Goal: Find specific page/section: Find specific page/section

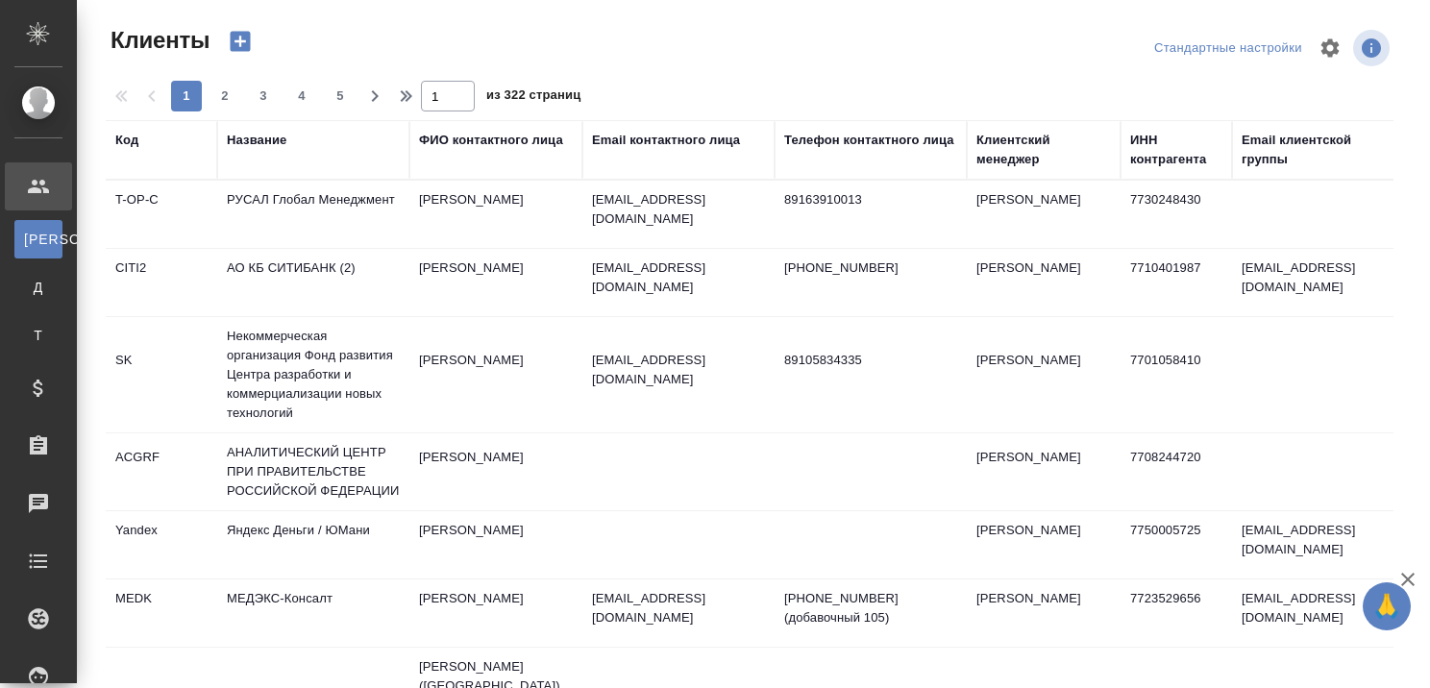
select select "RU"
drag, startPoint x: 265, startPoint y: 146, endPoint x: 264, endPoint y: 174, distance: 27.9
click at [265, 146] on div "Название" at bounding box center [257, 140] width 60 height 19
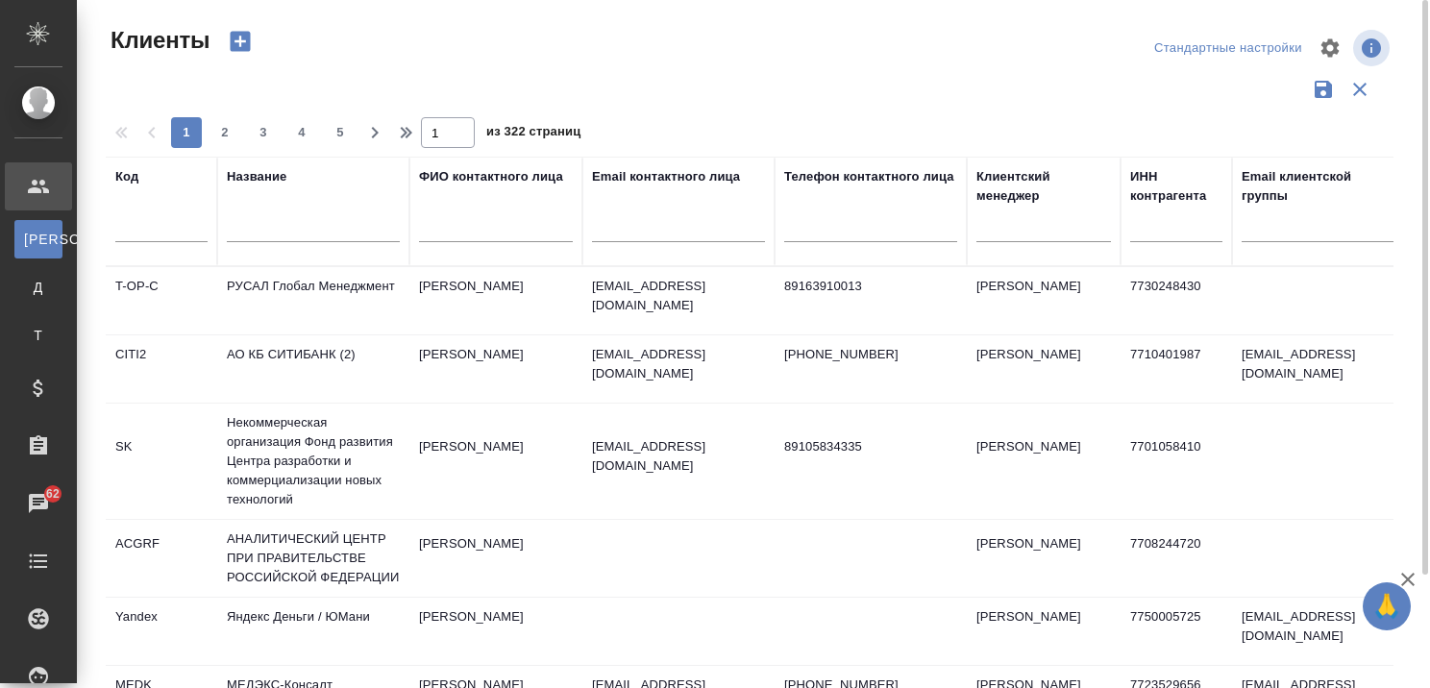
click at [260, 231] on input "text" at bounding box center [313, 230] width 173 height 24
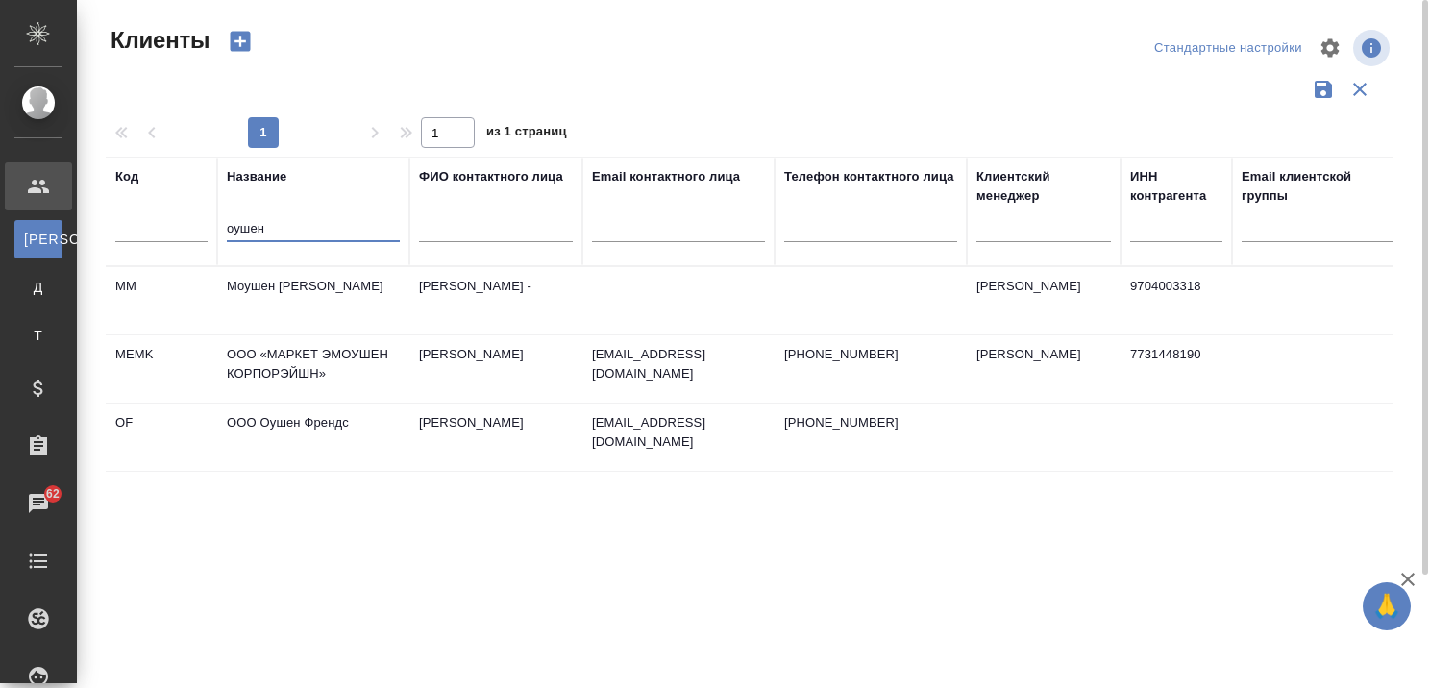
type input "оушен"
click at [311, 334] on td "ООО Оушен Френдс" at bounding box center [313, 300] width 192 height 67
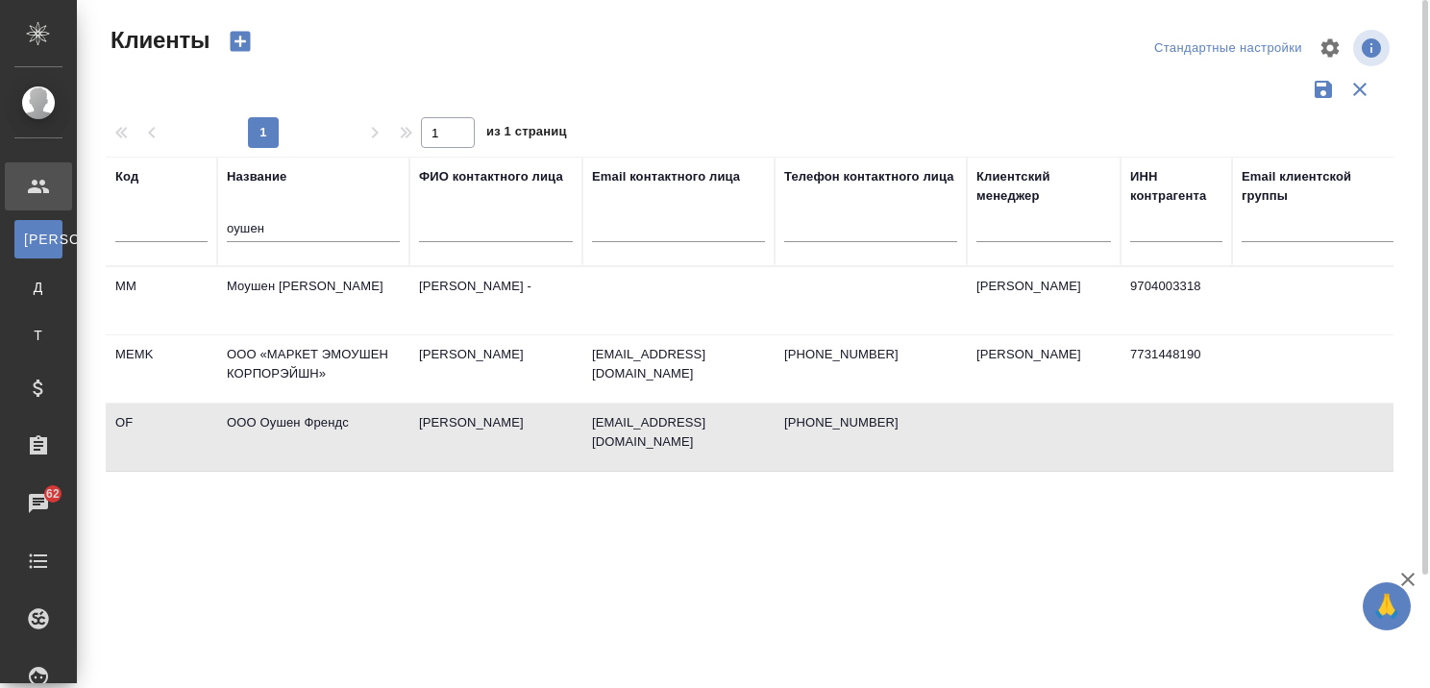
click at [311, 334] on td "ООО Оушен Френдс" at bounding box center [313, 300] width 192 height 67
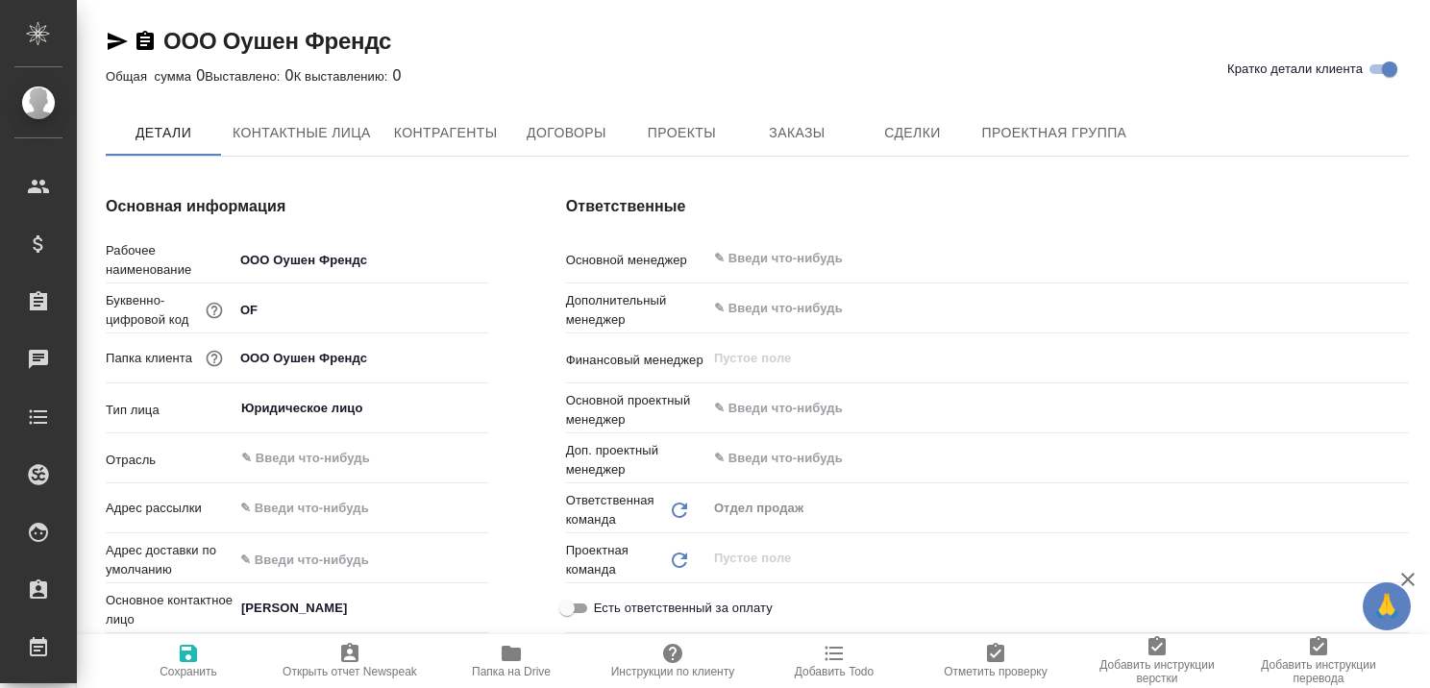
type textarea "x"
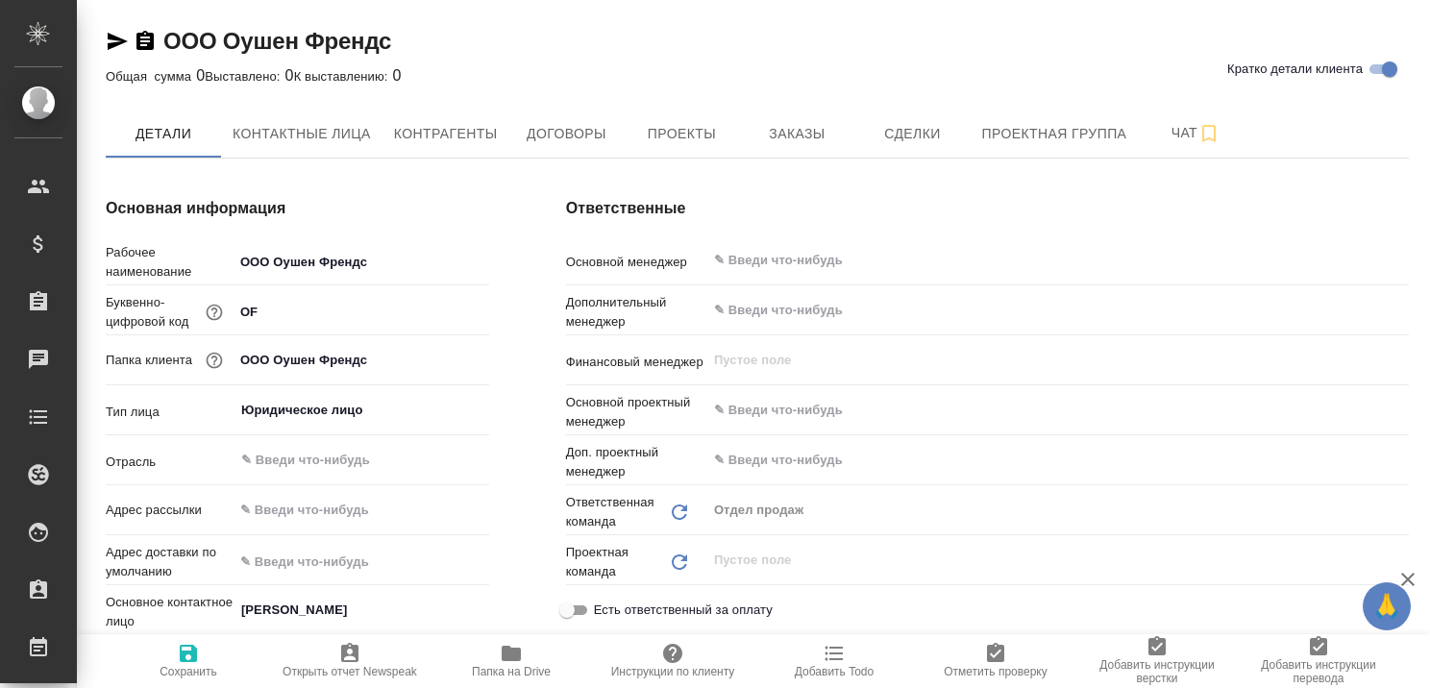
type textarea "x"
click at [788, 135] on span "Заказы" at bounding box center [797, 134] width 92 height 24
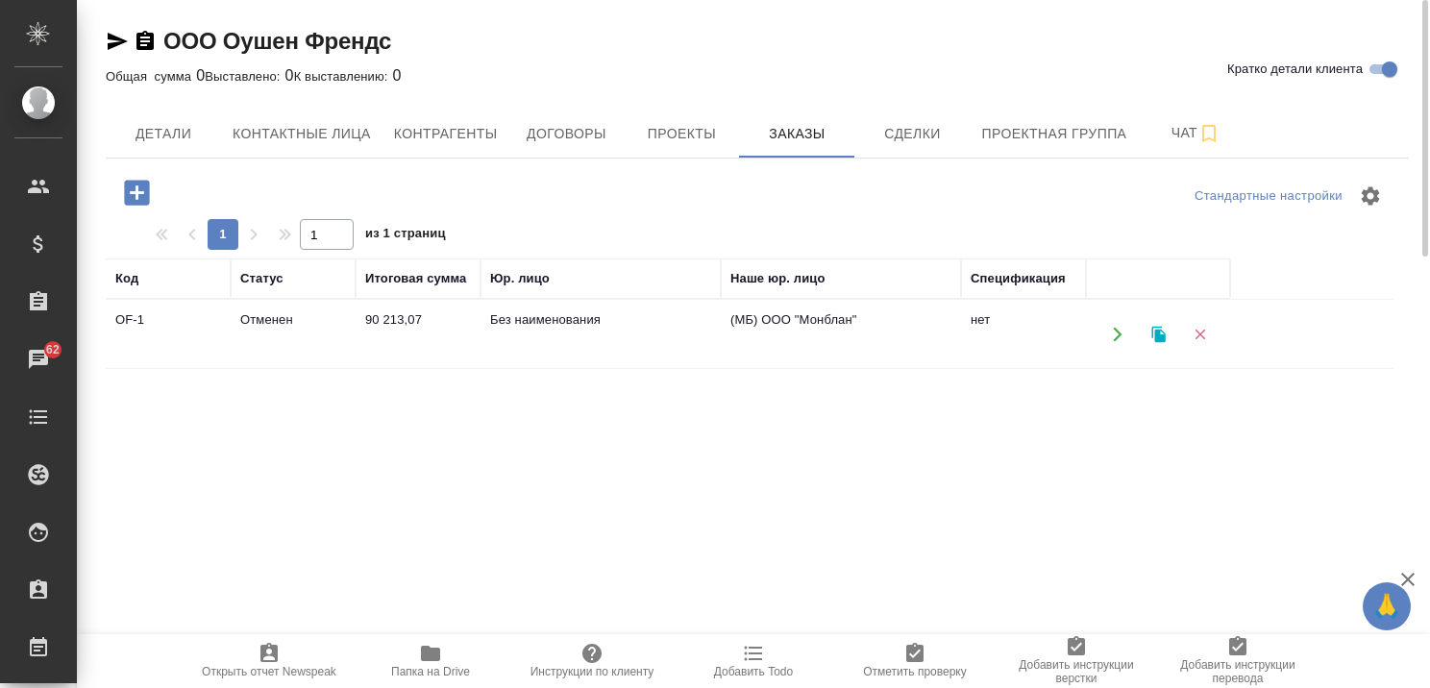
click at [281, 323] on td "Отменен" at bounding box center [293, 334] width 125 height 67
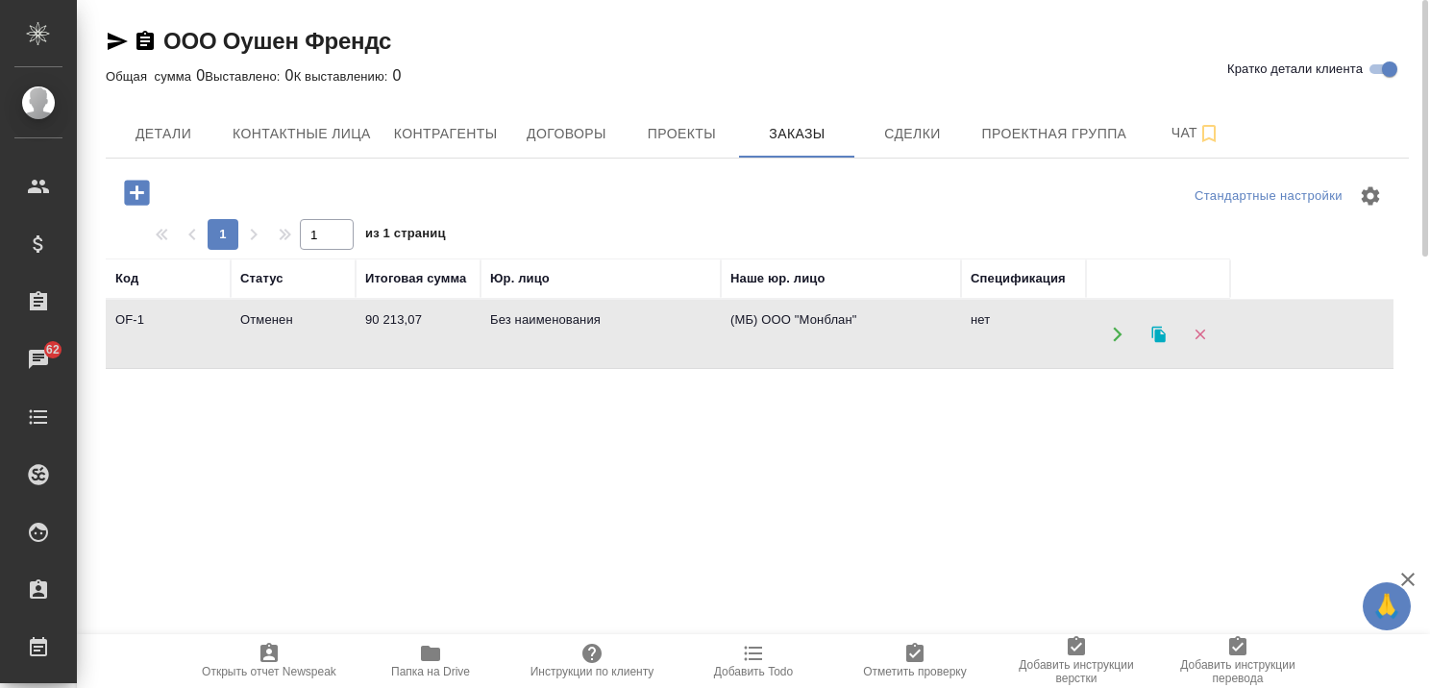
click at [281, 323] on td "Отменен" at bounding box center [293, 334] width 125 height 67
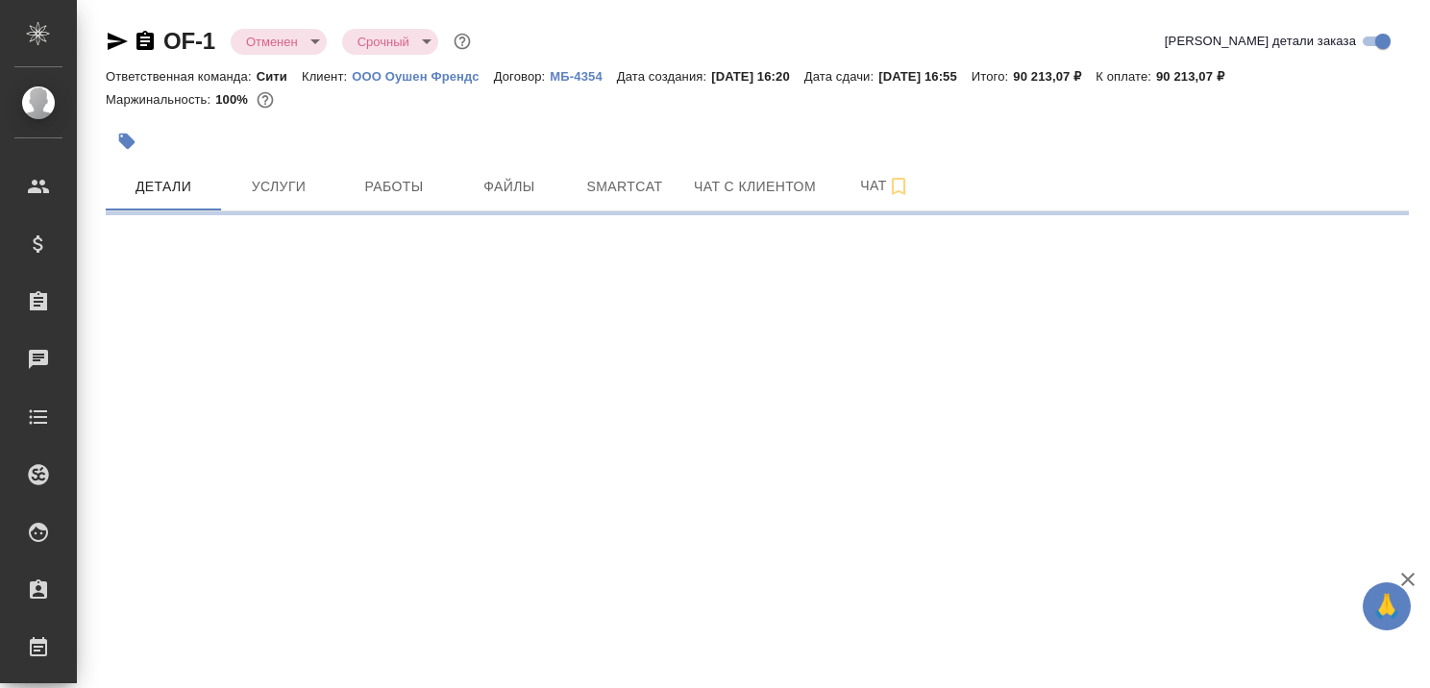
select select "RU"
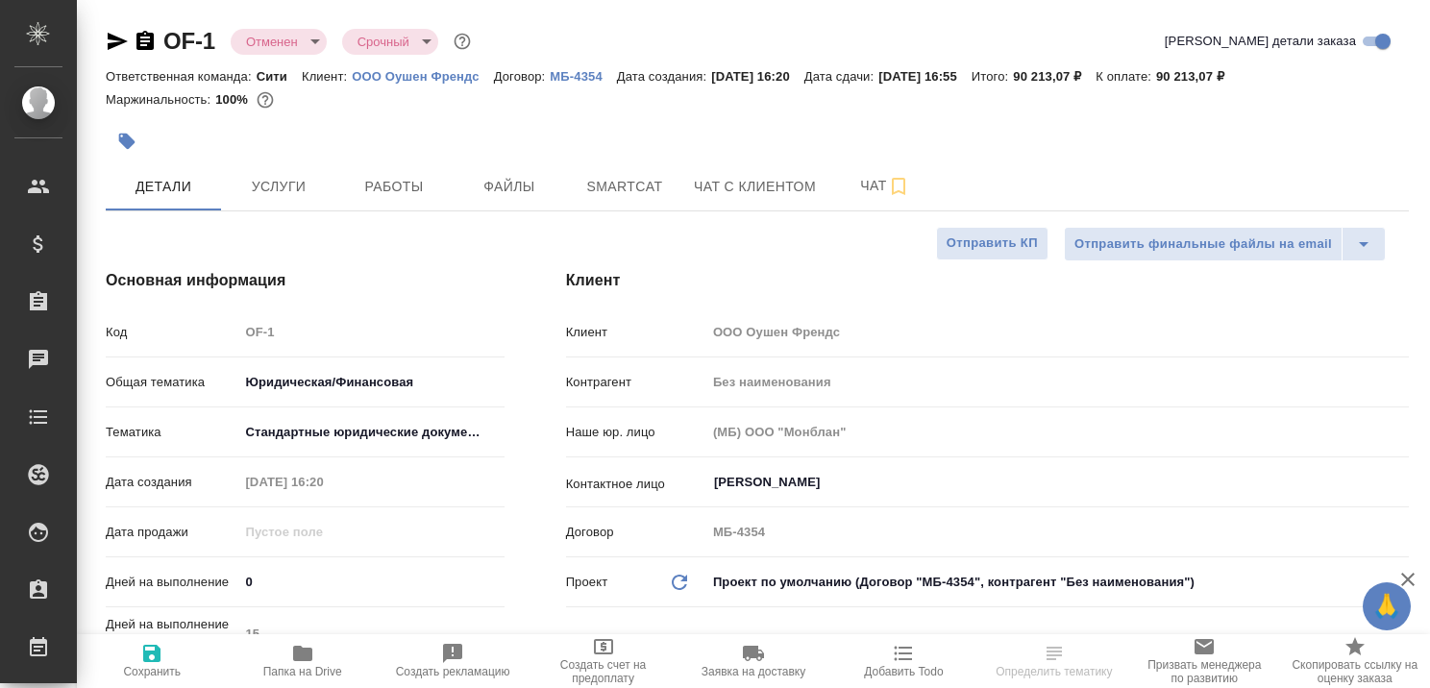
type textarea "x"
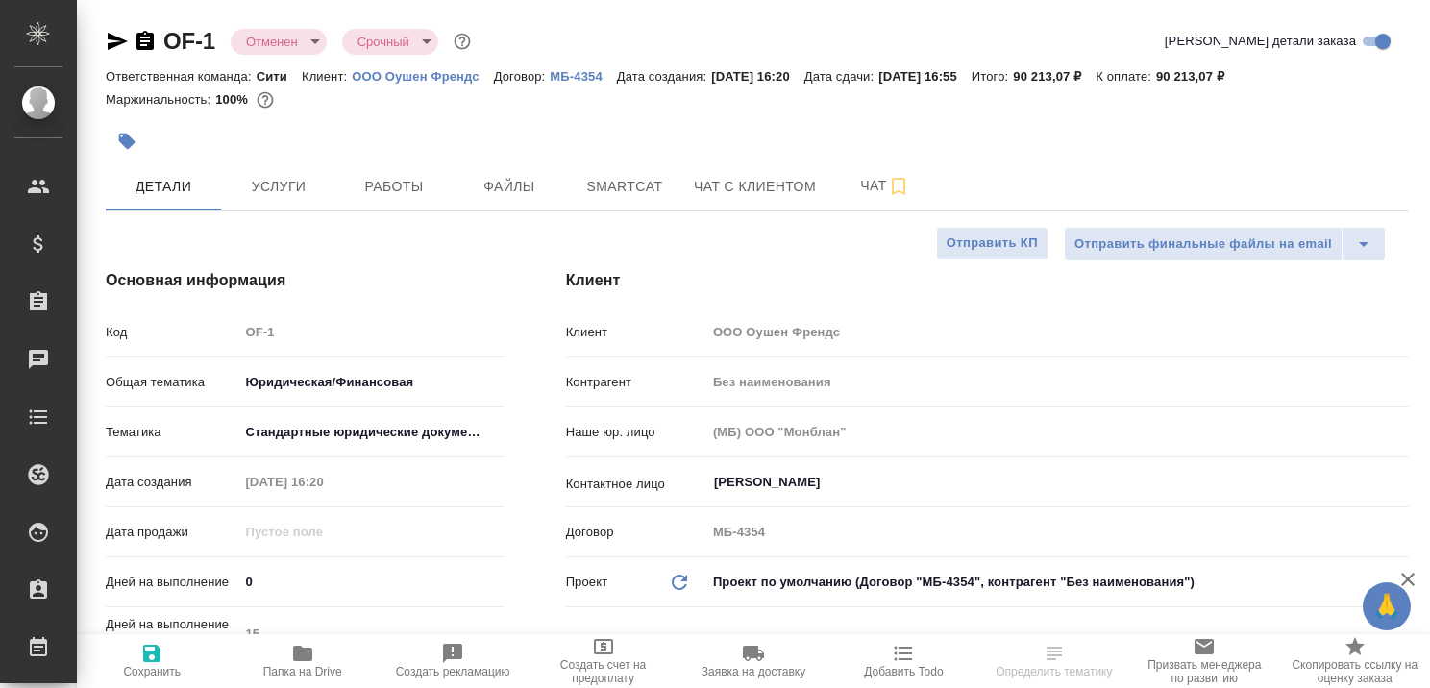
type textarea "x"
select select "RU"
type textarea "x"
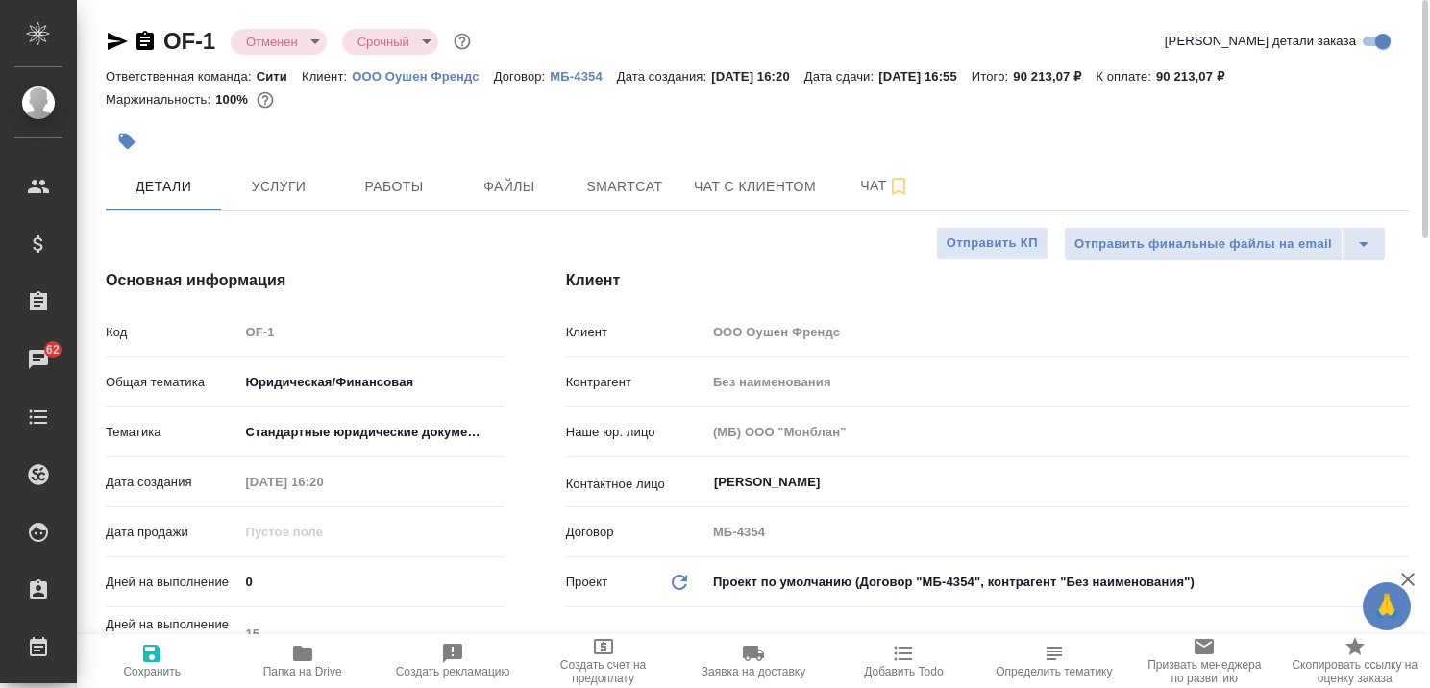
type textarea "x"
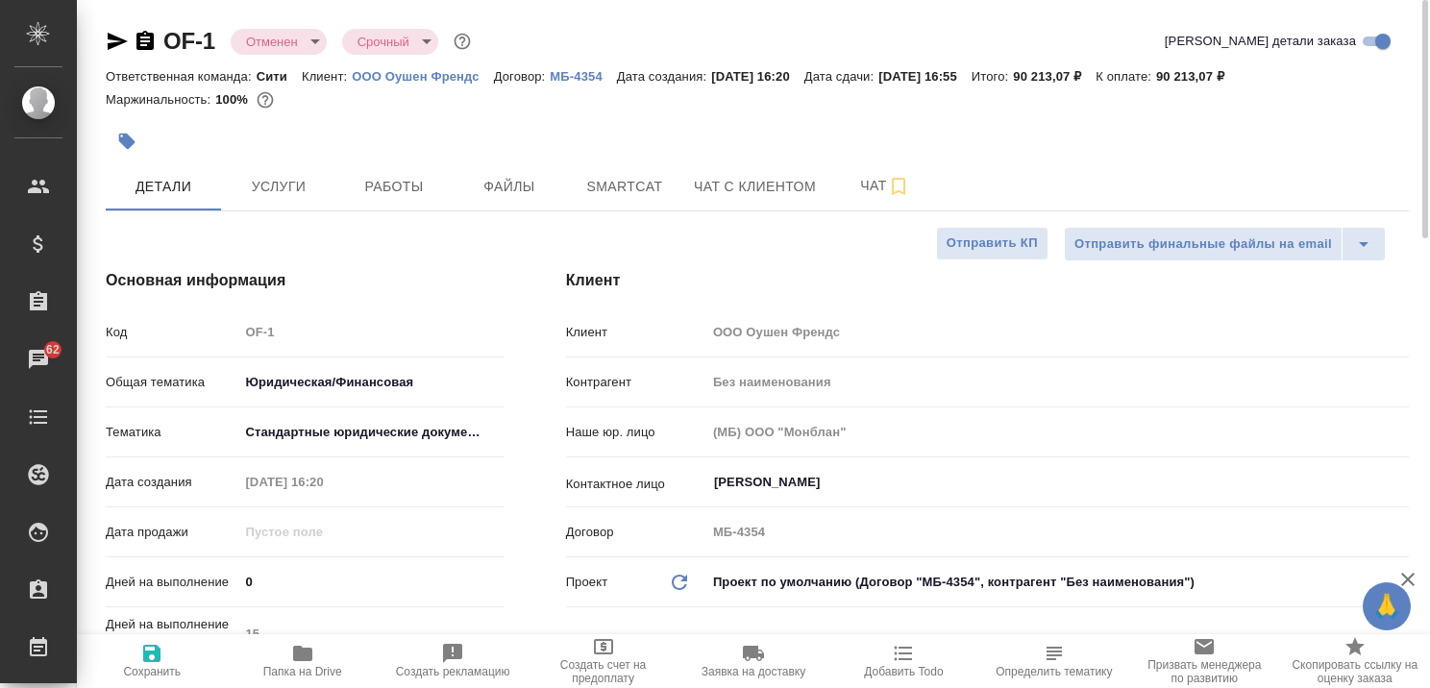
type textarea "x"
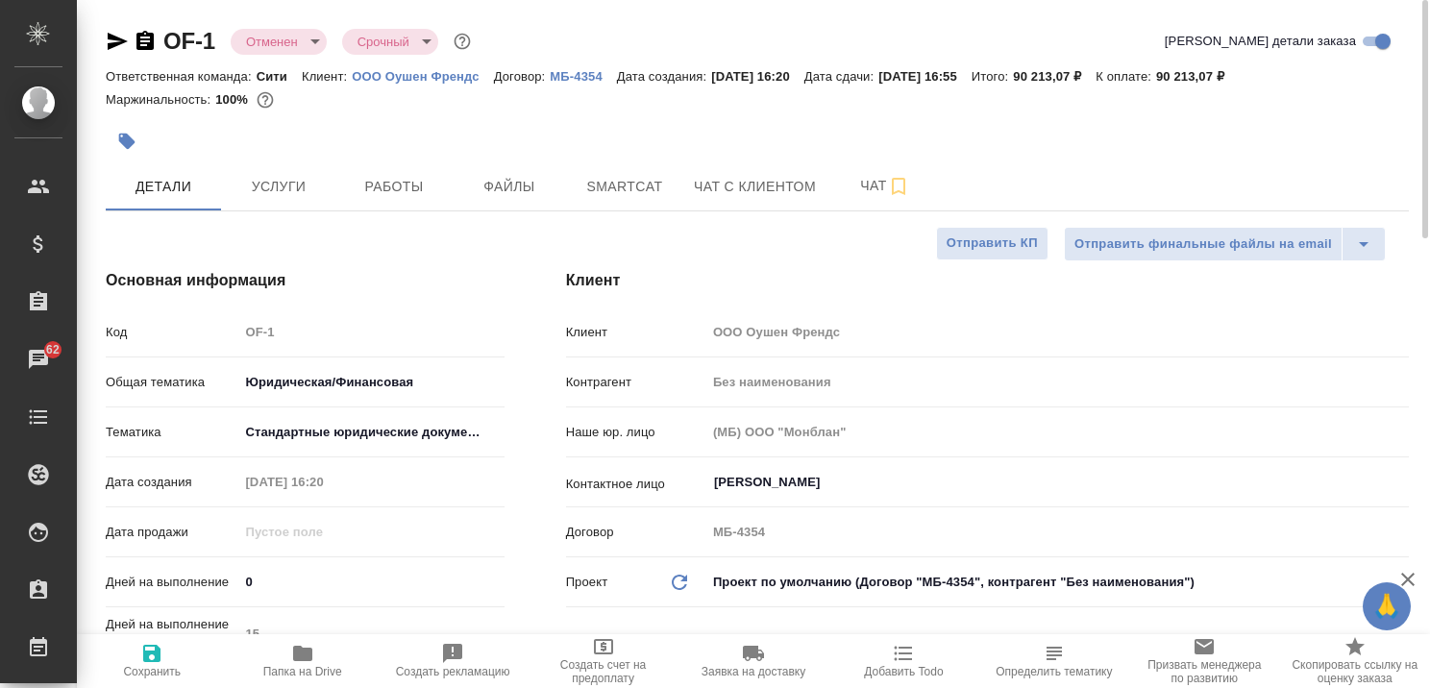
type textarea "x"
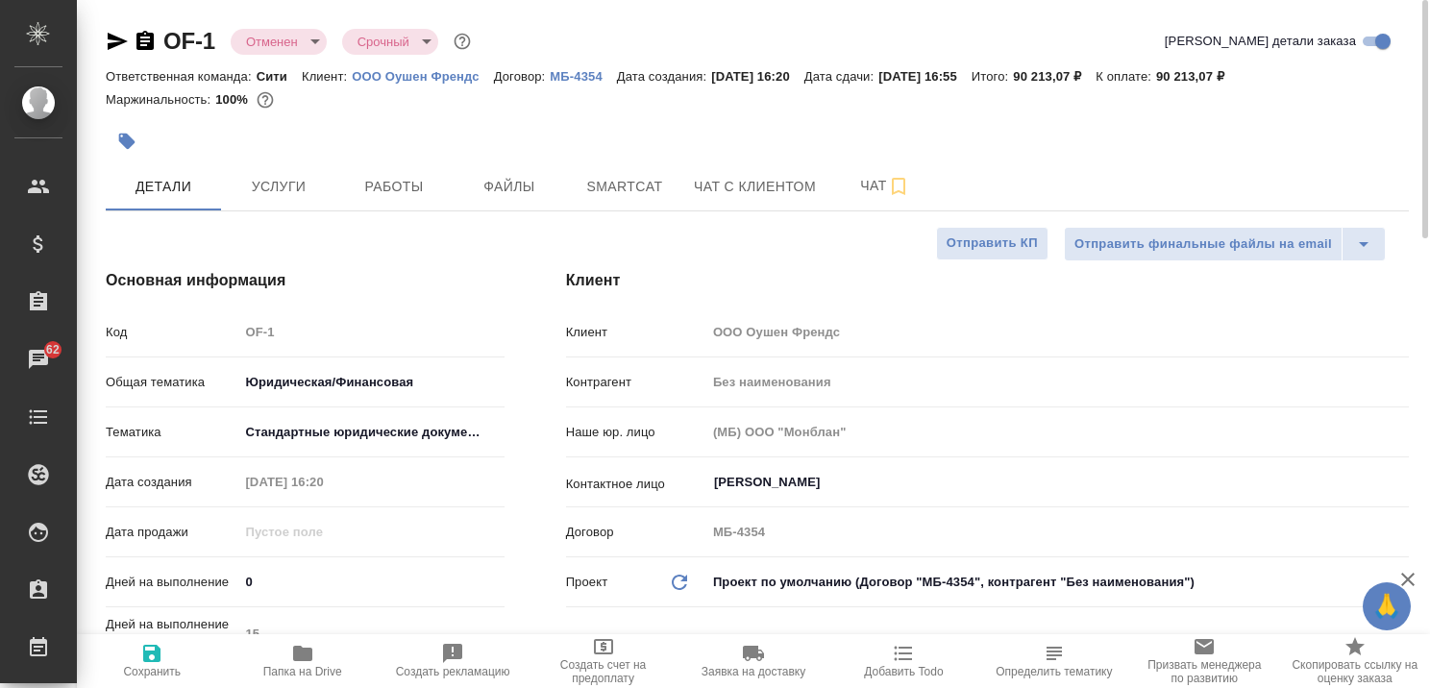
type textarea "x"
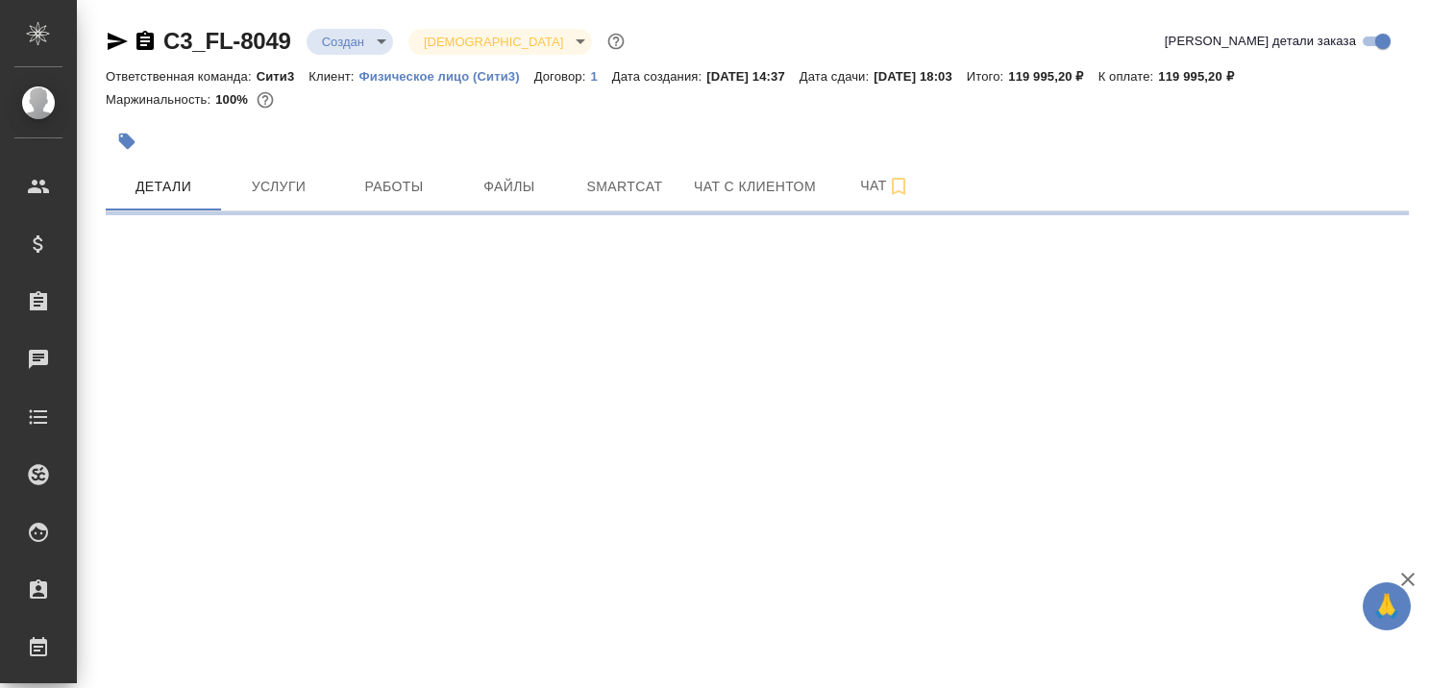
select select "RU"
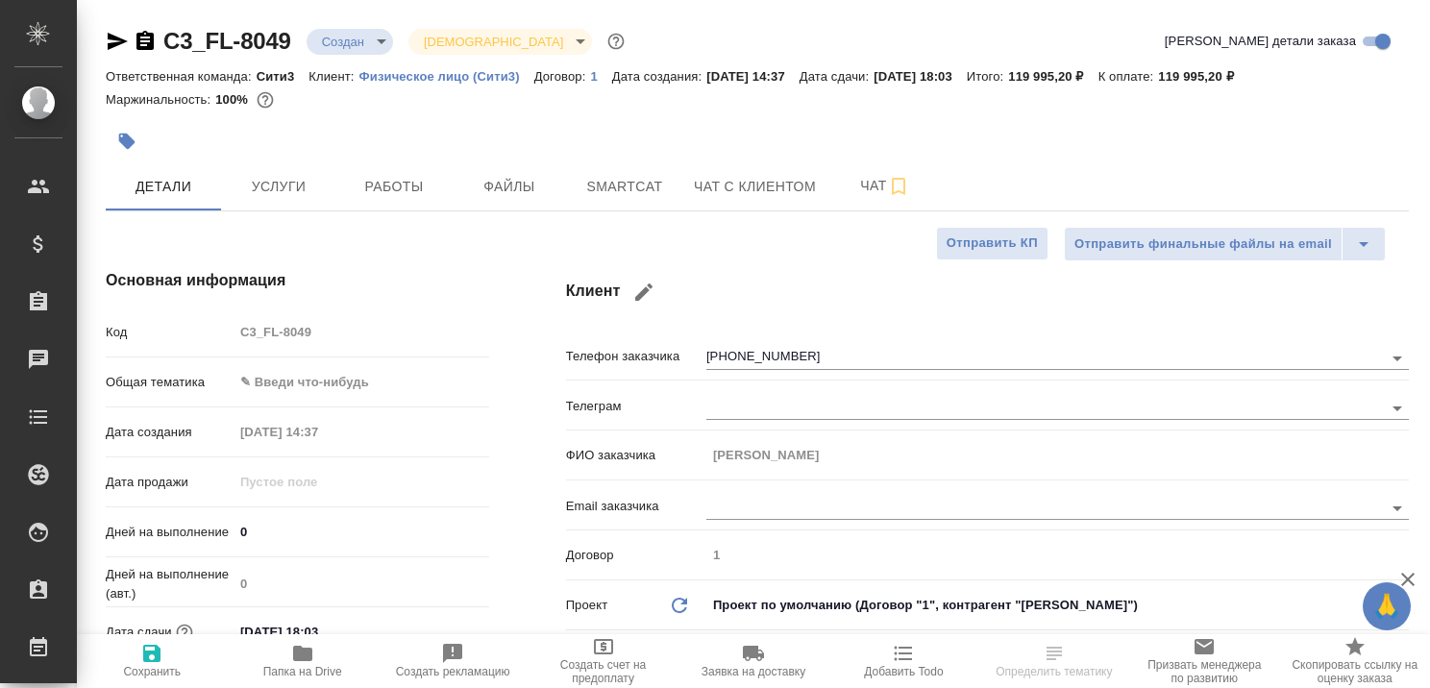
type textarea "x"
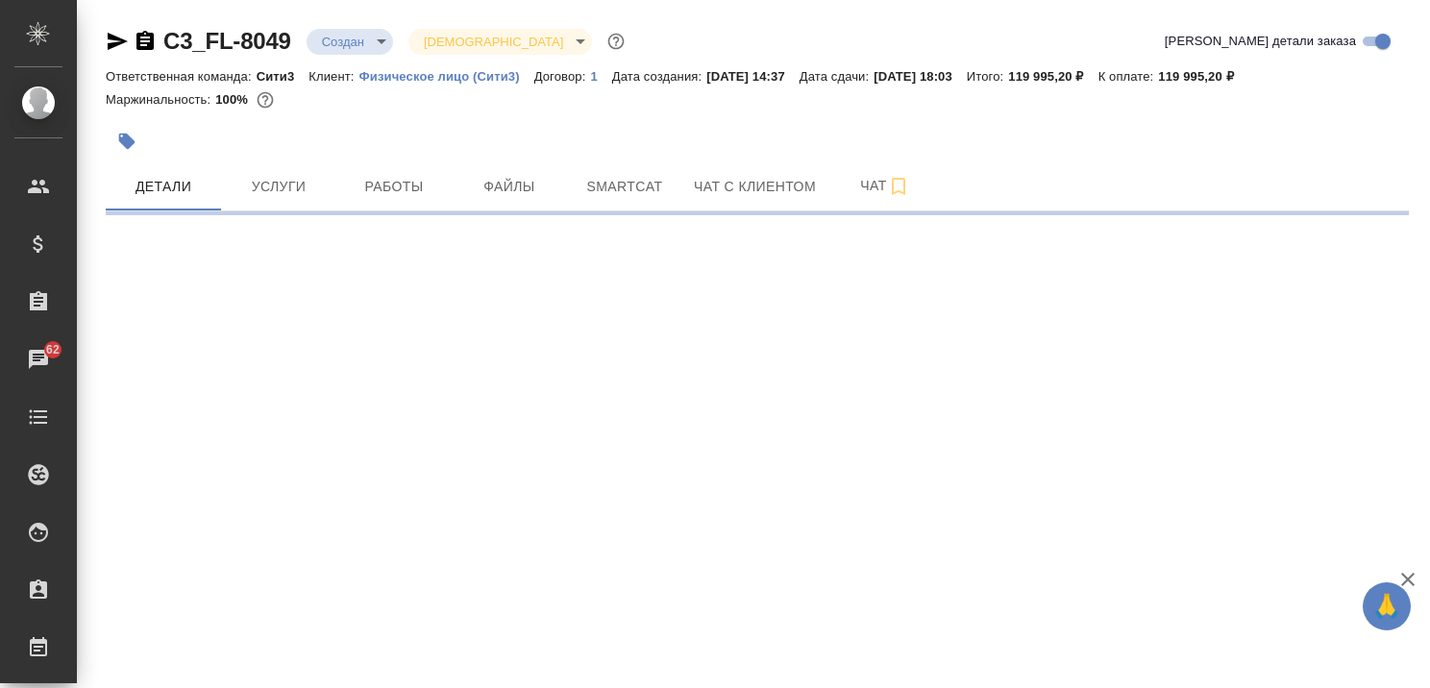
select select "RU"
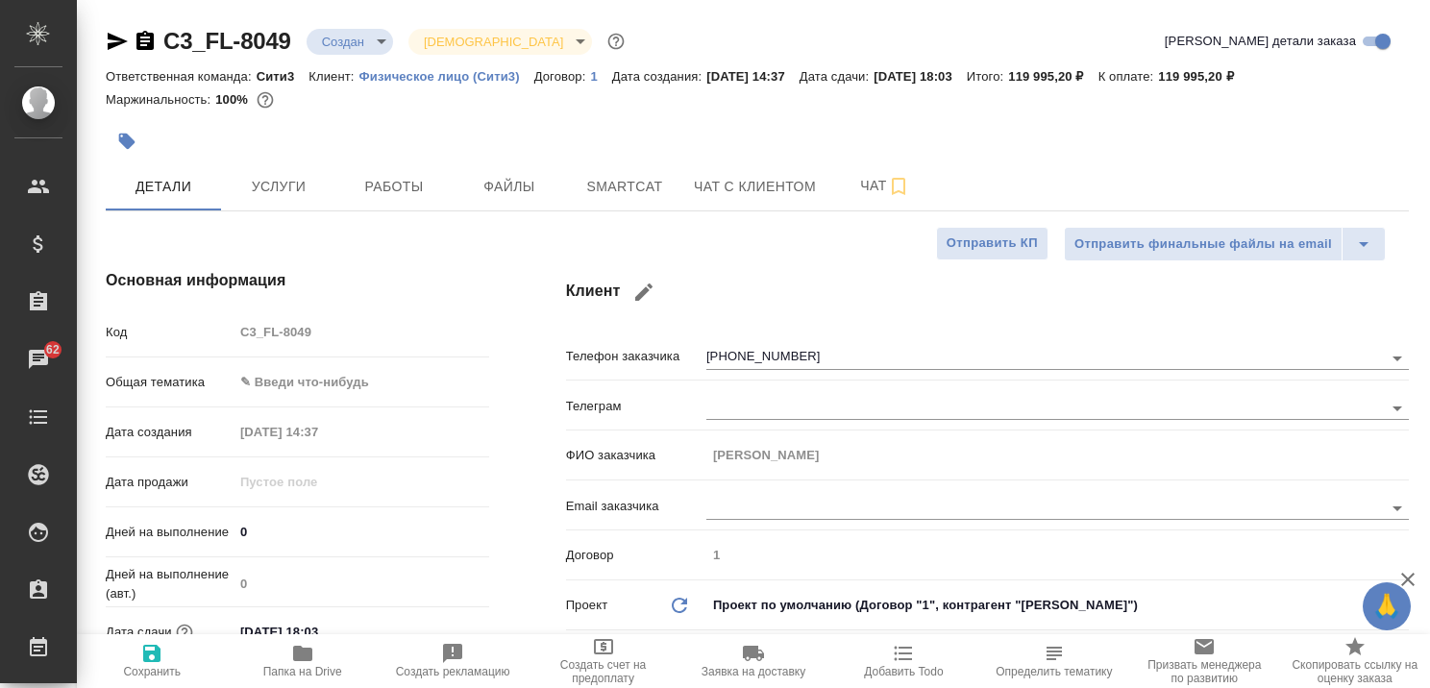
type textarea "x"
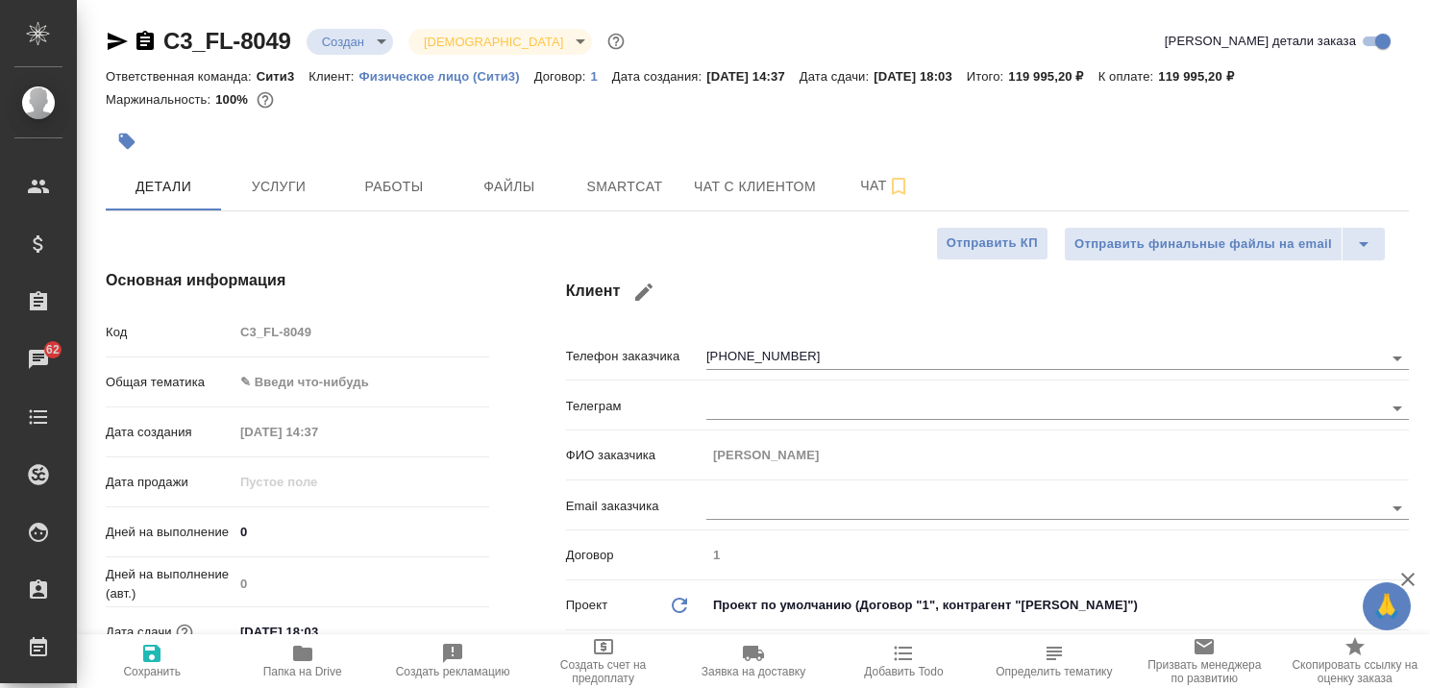
type textarea "x"
click at [737, 182] on span "Чат с клиентом" at bounding box center [755, 187] width 122 height 24
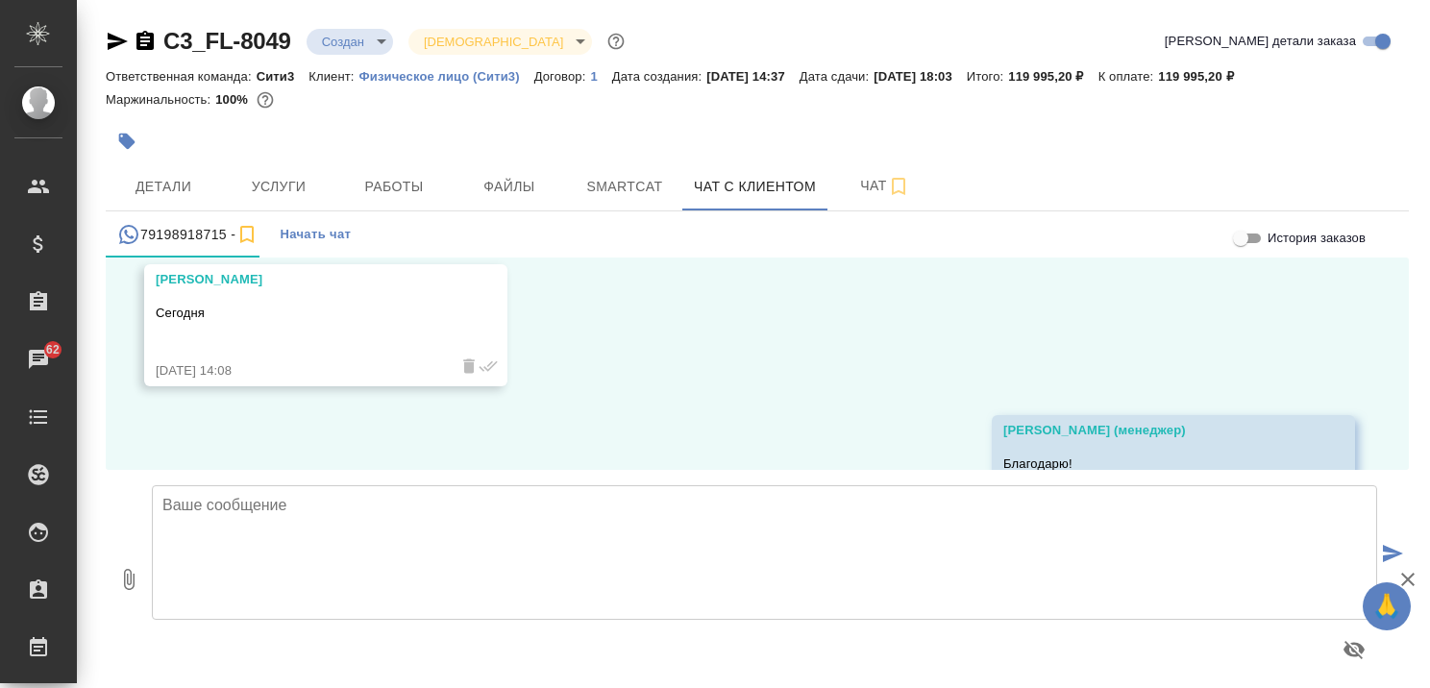
scroll to position [2946, 0]
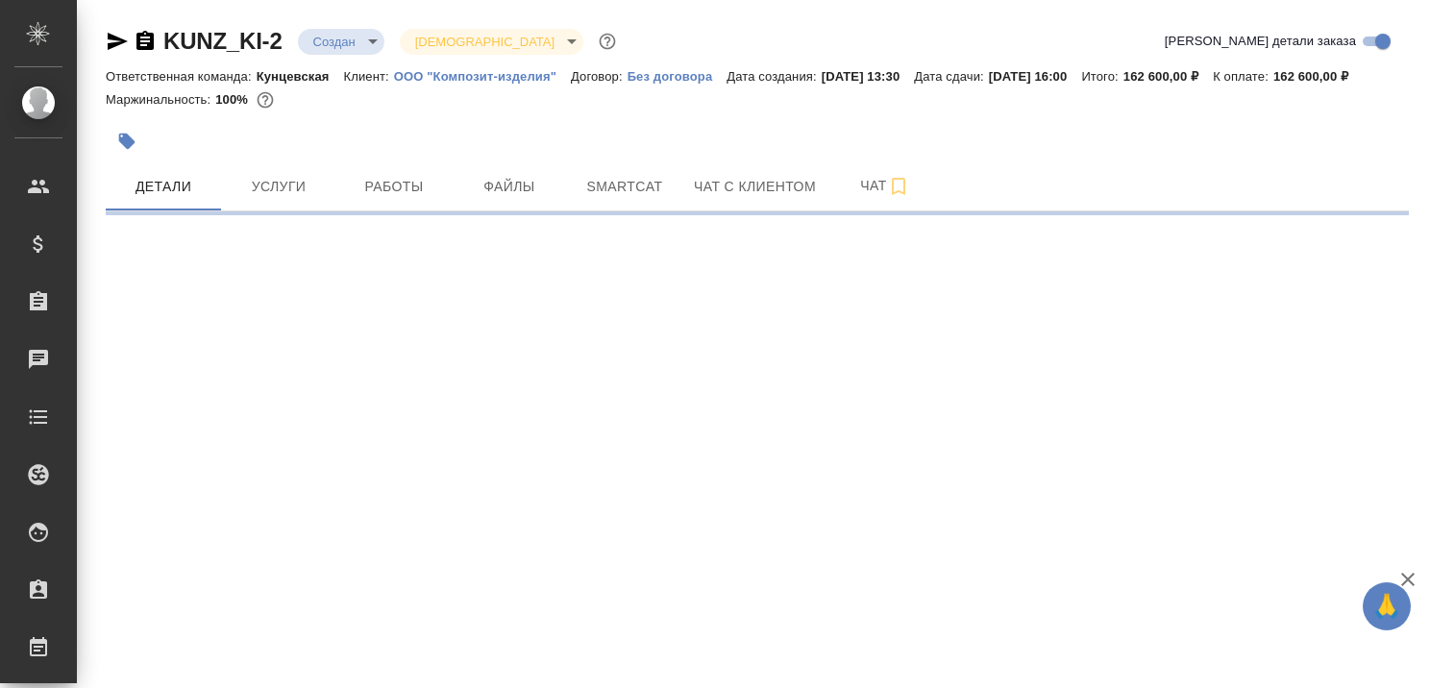
select select "RU"
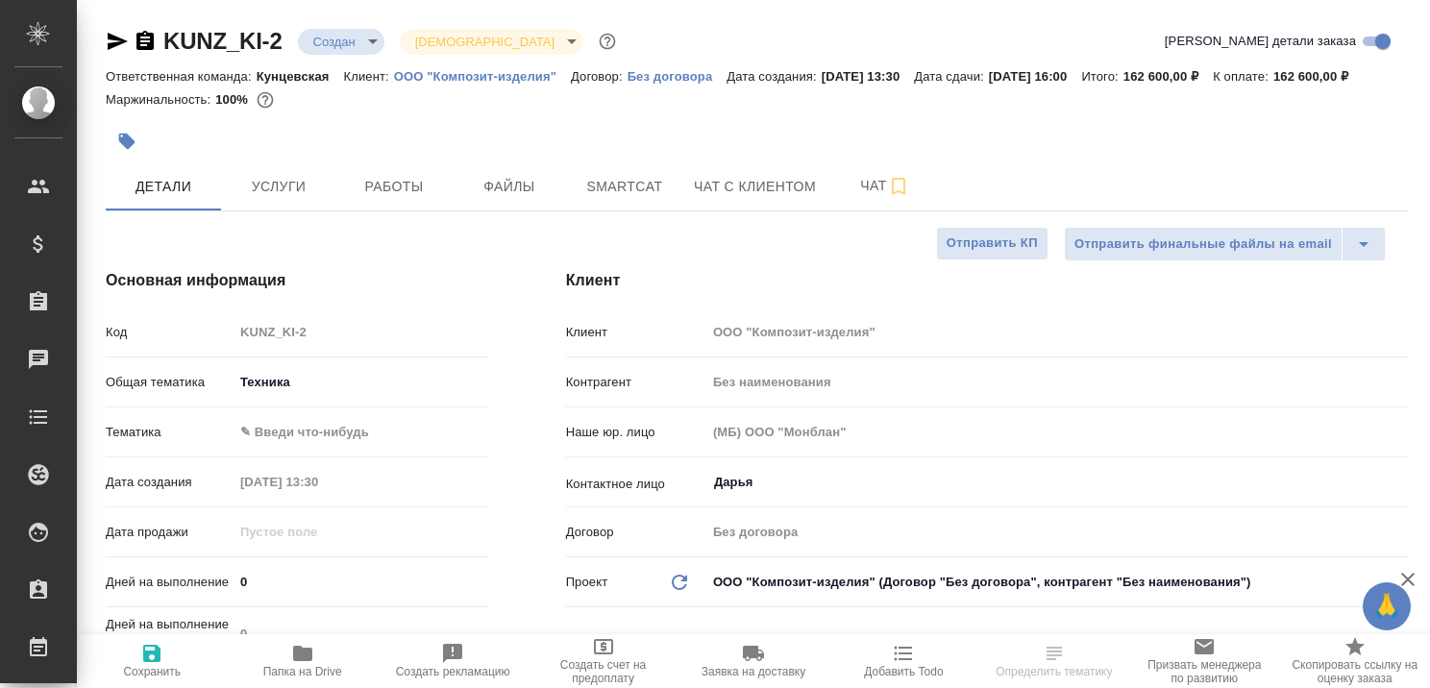
type textarea "x"
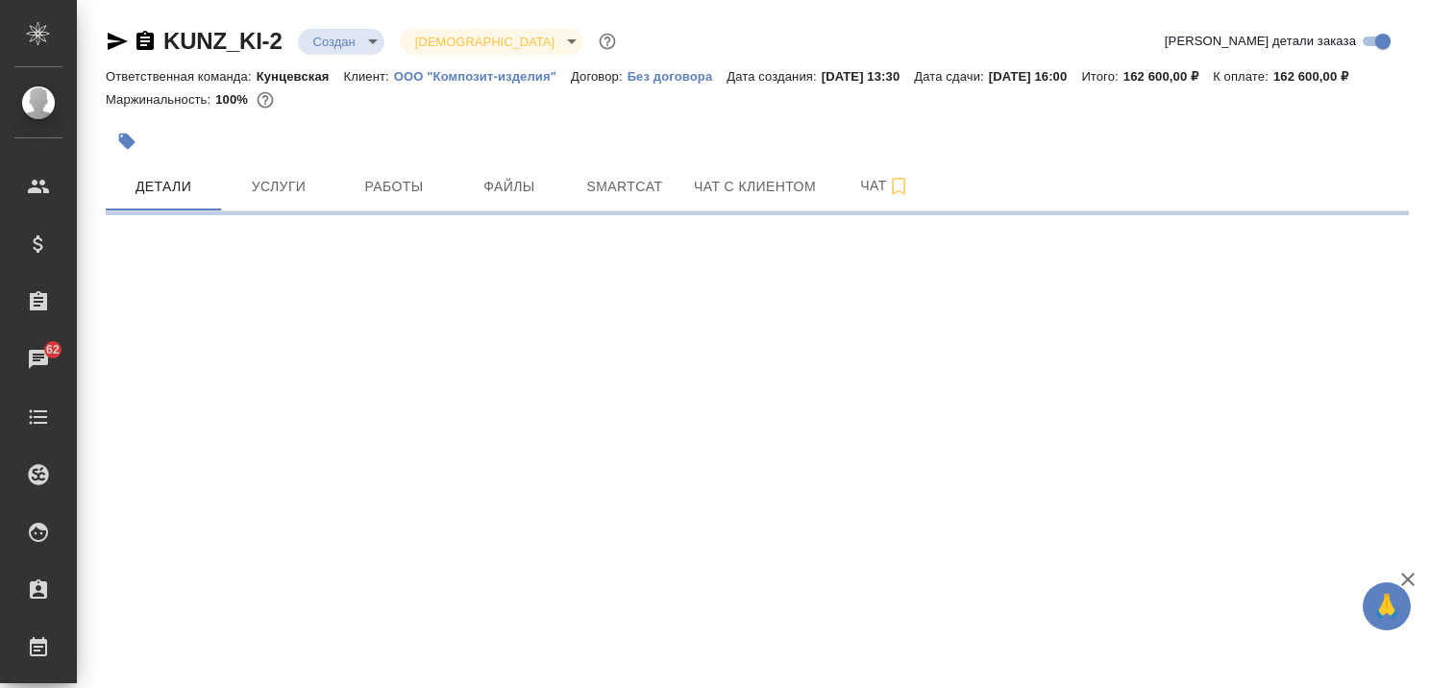
select select "RU"
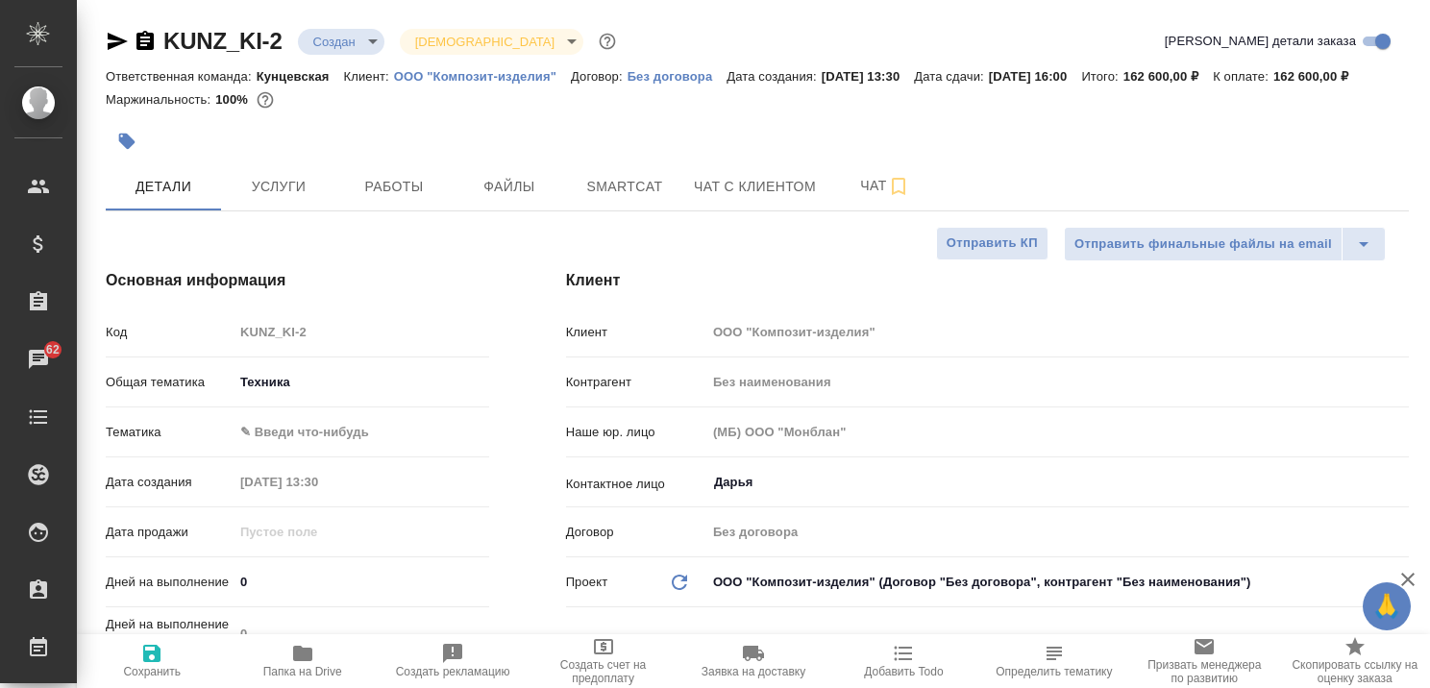
type textarea "x"
click at [1411, 576] on icon "button" at bounding box center [1407, 579] width 13 height 13
click at [734, 199] on span "Чат с клиентом" at bounding box center [755, 187] width 122 height 24
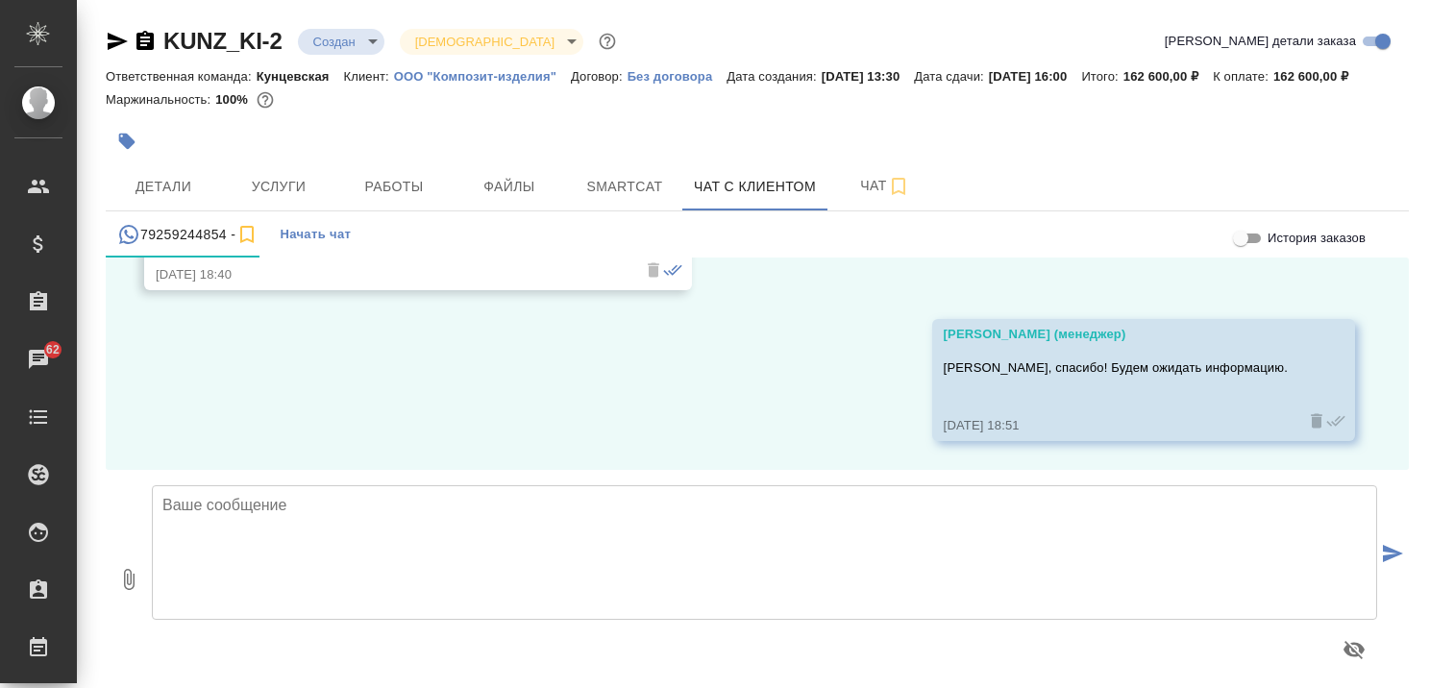
scroll to position [2137, 0]
